Goal: Information Seeking & Learning: Learn about a topic

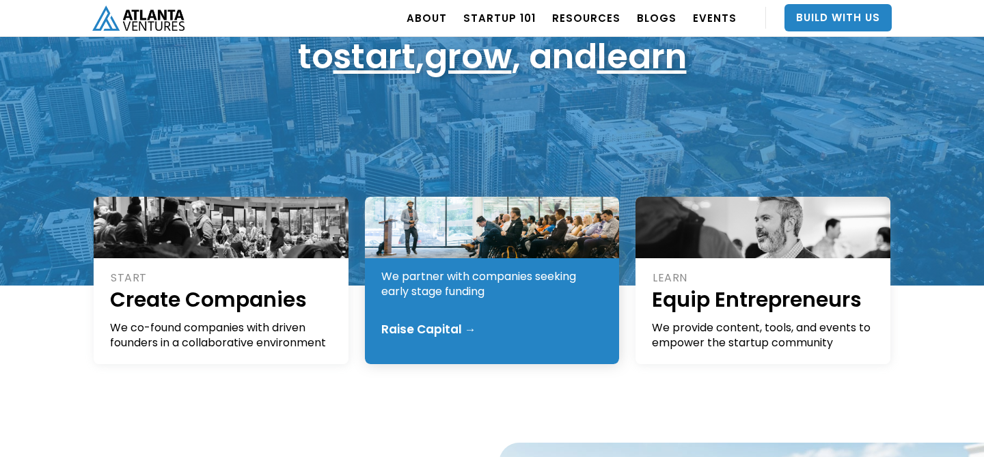
scroll to position [174, 0]
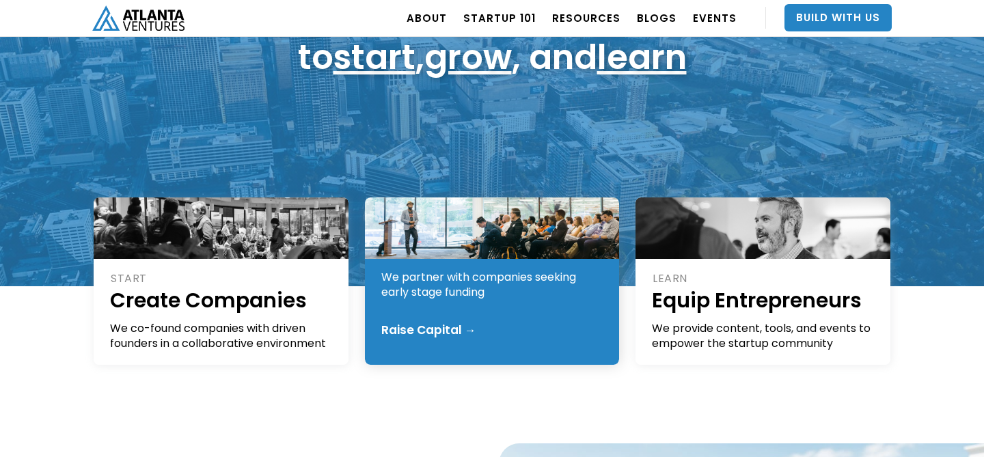
click at [486, 298] on div "We partner with companies seeking early stage funding" at bounding box center [492, 285] width 223 height 30
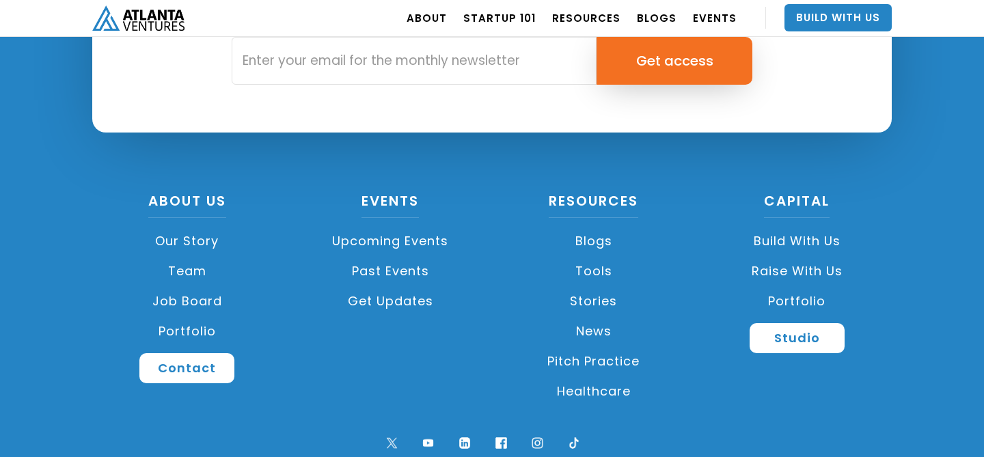
scroll to position [5244, 0]
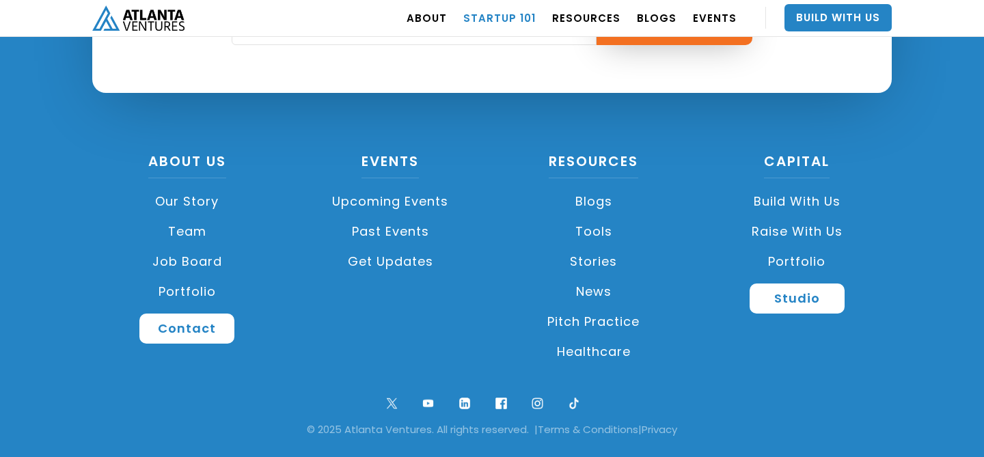
click at [515, 18] on link "Startup 101" at bounding box center [499, 18] width 72 height 38
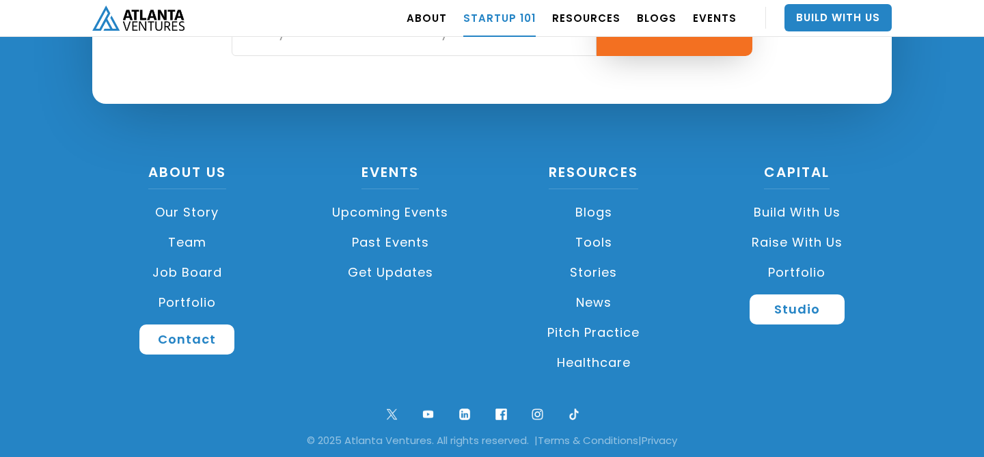
scroll to position [3368, 0]
